Goal: Check status: Check status

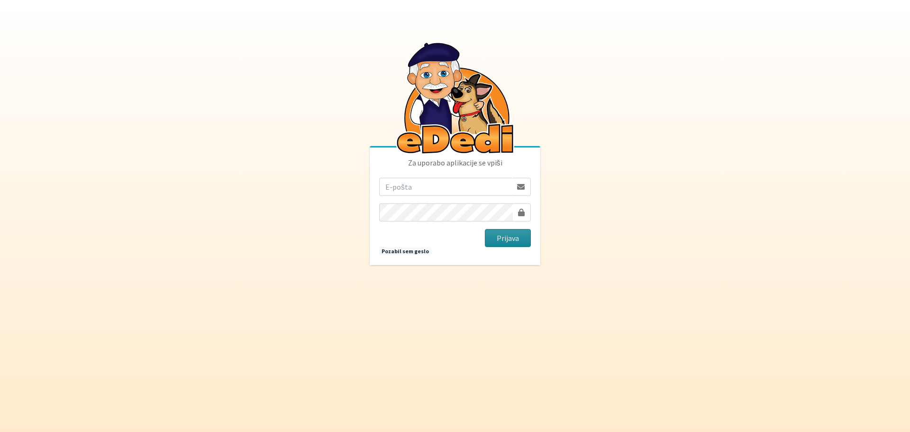
type input "[EMAIL_ADDRESS][DOMAIN_NAME]"
click at [507, 243] on button "Prijava" at bounding box center [508, 238] width 46 height 18
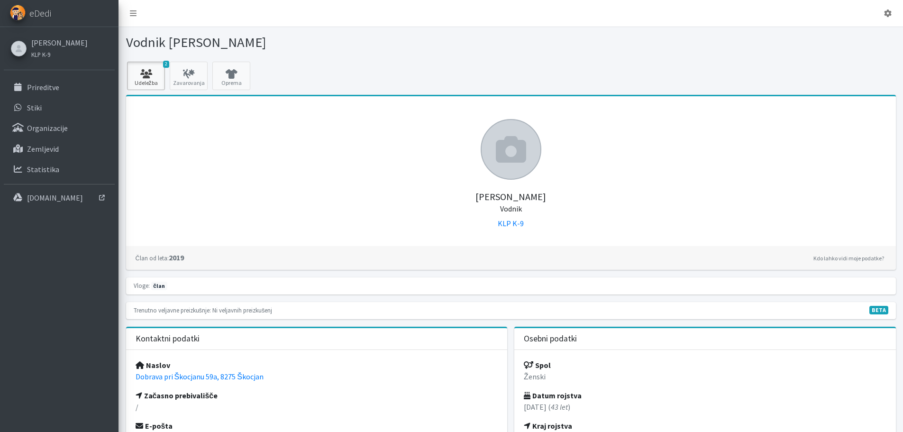
click at [148, 77] on icon at bounding box center [146, 73] width 32 height 9
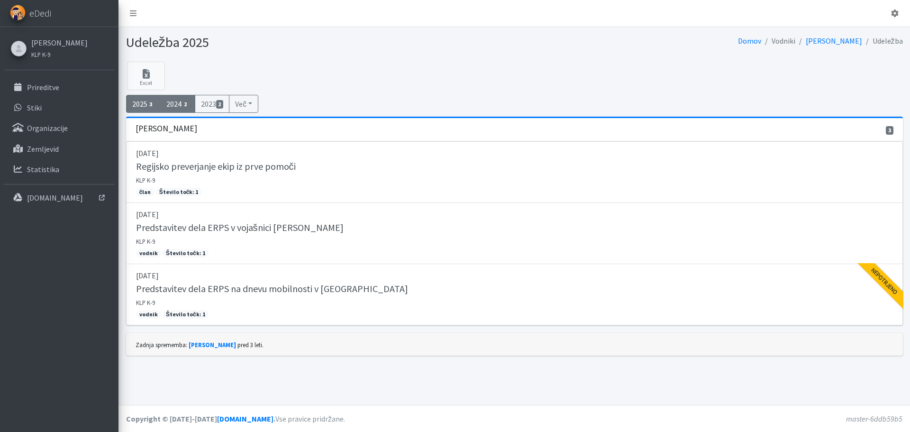
click at [175, 104] on link "2024 2" at bounding box center [177, 104] width 35 height 18
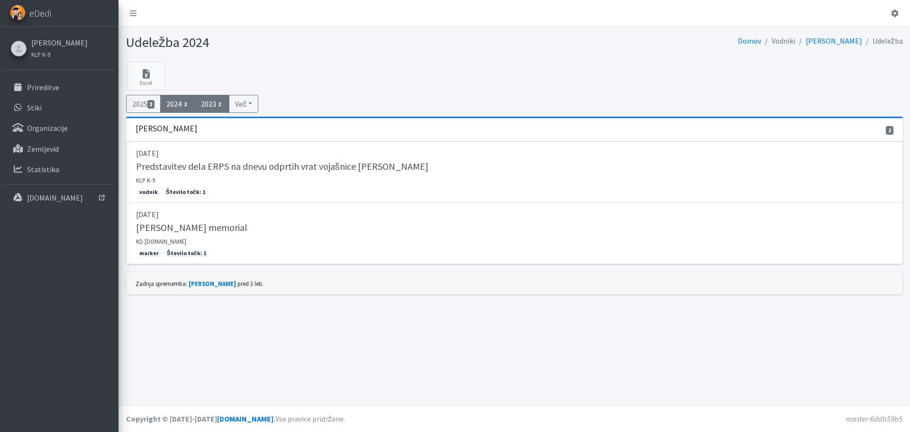
click at [212, 101] on link "2023 2" at bounding box center [212, 104] width 35 height 18
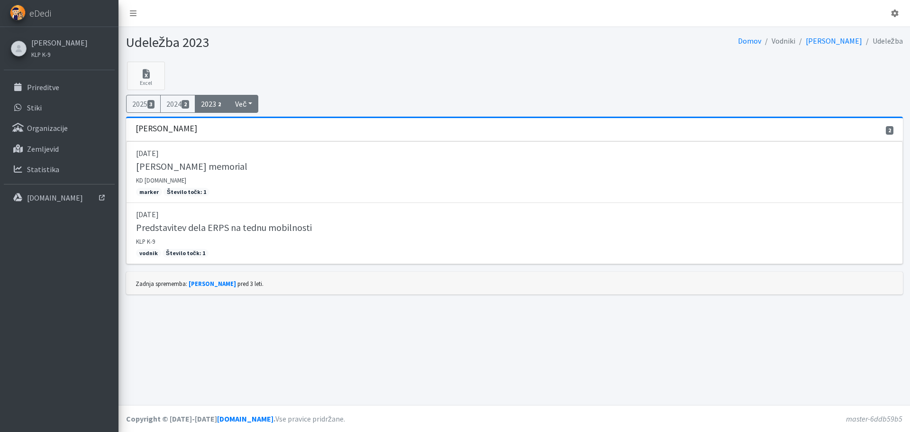
click at [246, 102] on button "Več" at bounding box center [243, 104] width 29 height 18
click at [139, 104] on link "2025 3" at bounding box center [143, 104] width 35 height 18
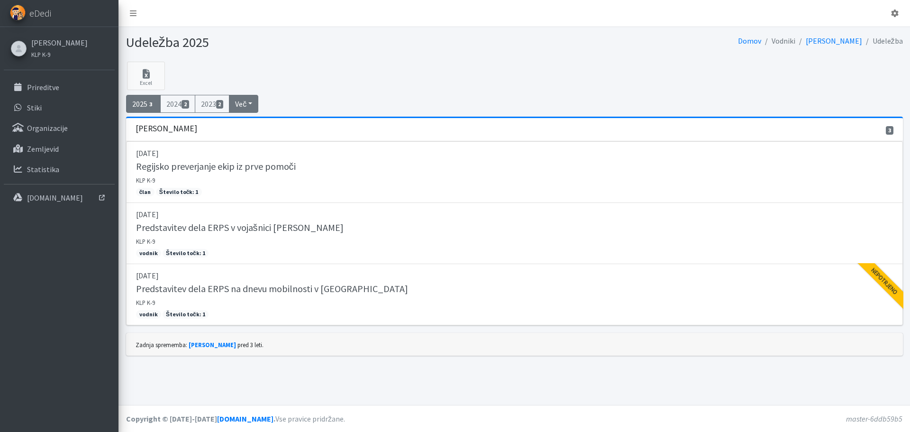
click at [247, 101] on button "Več" at bounding box center [243, 104] width 29 height 18
click at [45, 45] on link "[PERSON_NAME]" at bounding box center [59, 42] width 56 height 11
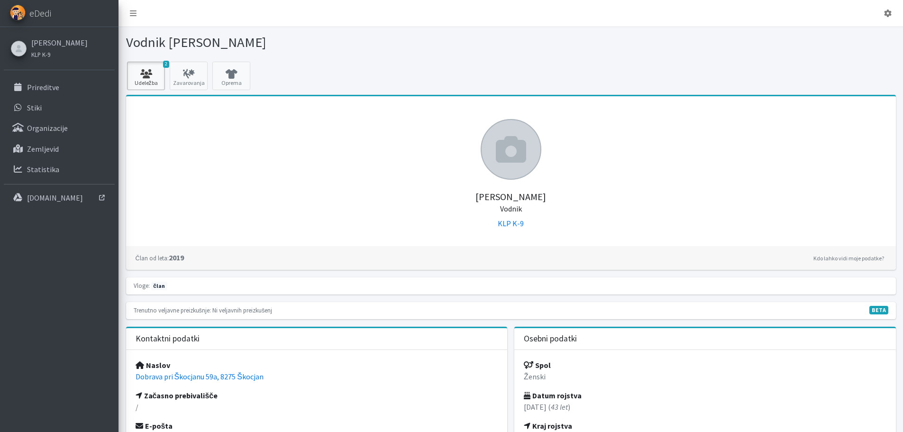
click at [148, 72] on icon at bounding box center [146, 73] width 32 height 9
